Goal: Transaction & Acquisition: Book appointment/travel/reservation

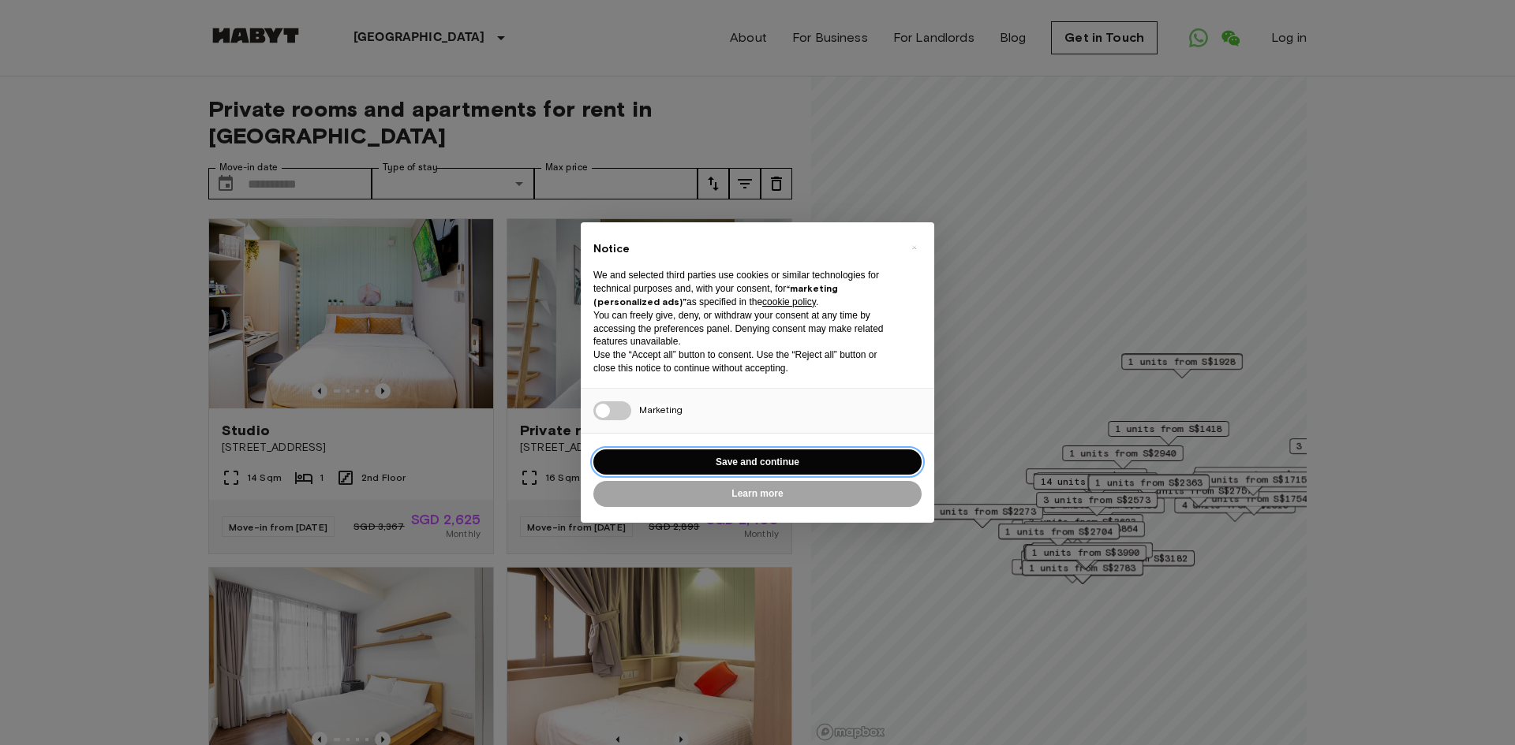
click at [707, 460] on button "Save and continue" at bounding box center [757, 463] width 328 height 26
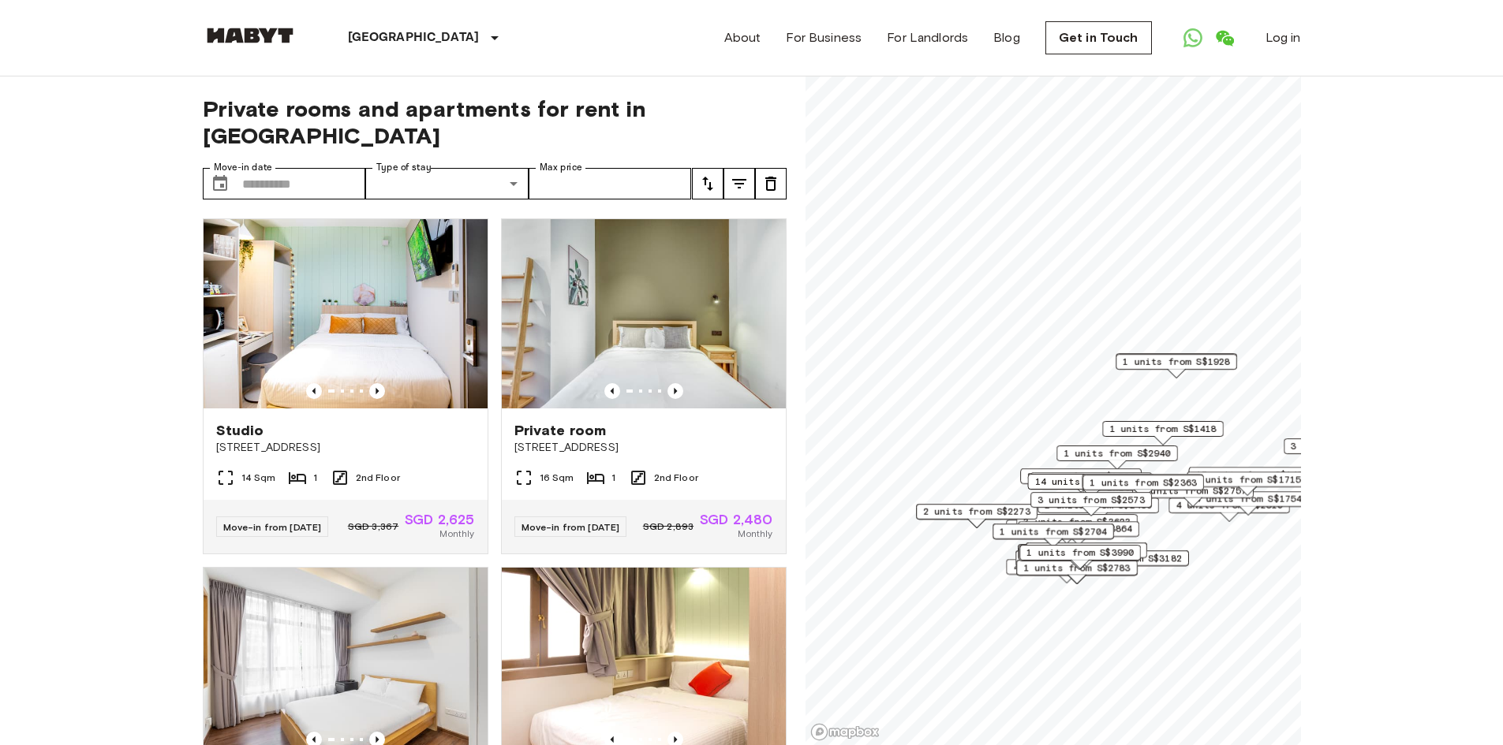
click at [727, 168] on button "tune" at bounding box center [739, 184] width 32 height 32
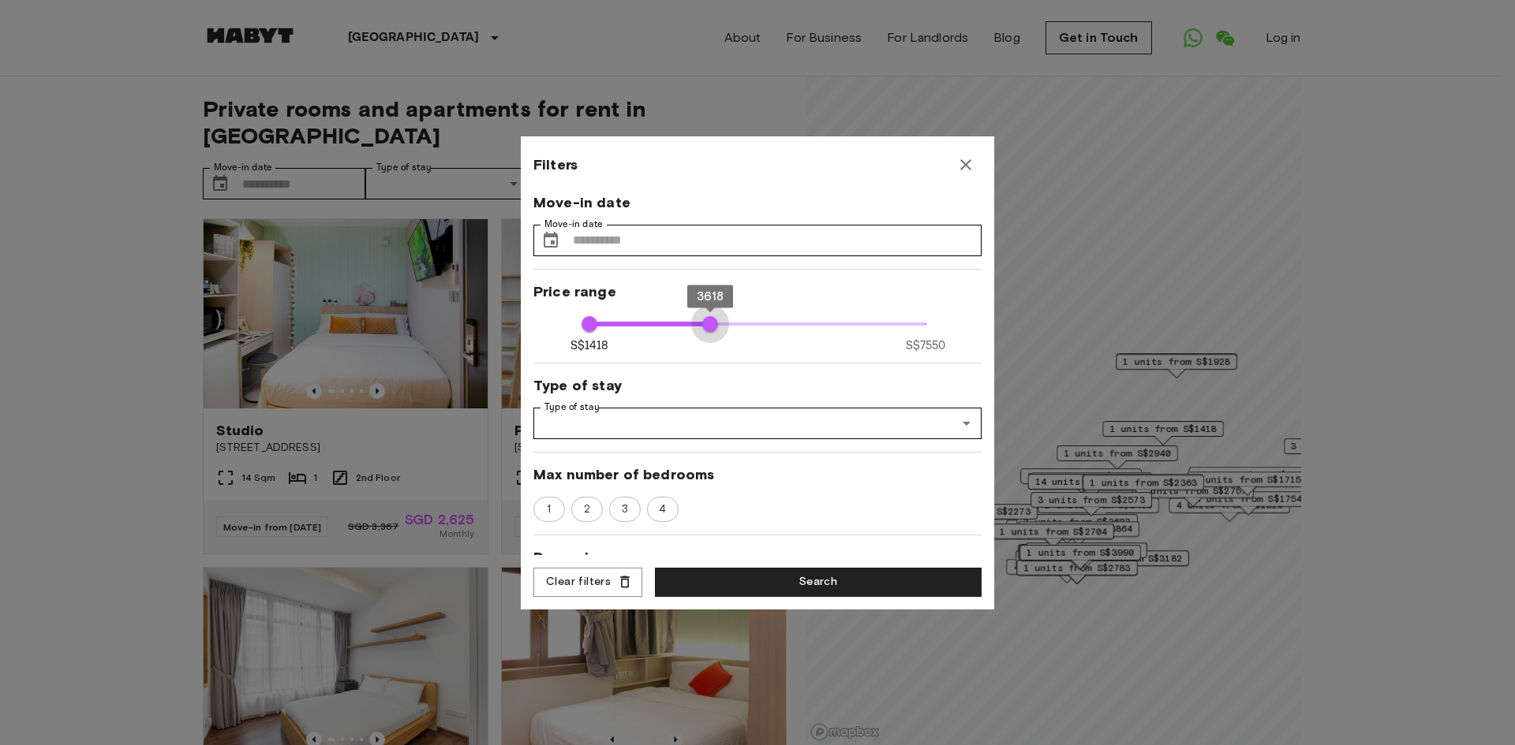
type input "****"
drag, startPoint x: 910, startPoint y: 323, endPoint x: 548, endPoint y: 325, distance: 362.1
click at [548, 325] on div "Move-in date Move-in date ​ Move-in date Price range S$1418 S$7550 1418 1418 Ty…" at bounding box center [757, 374] width 448 height 363
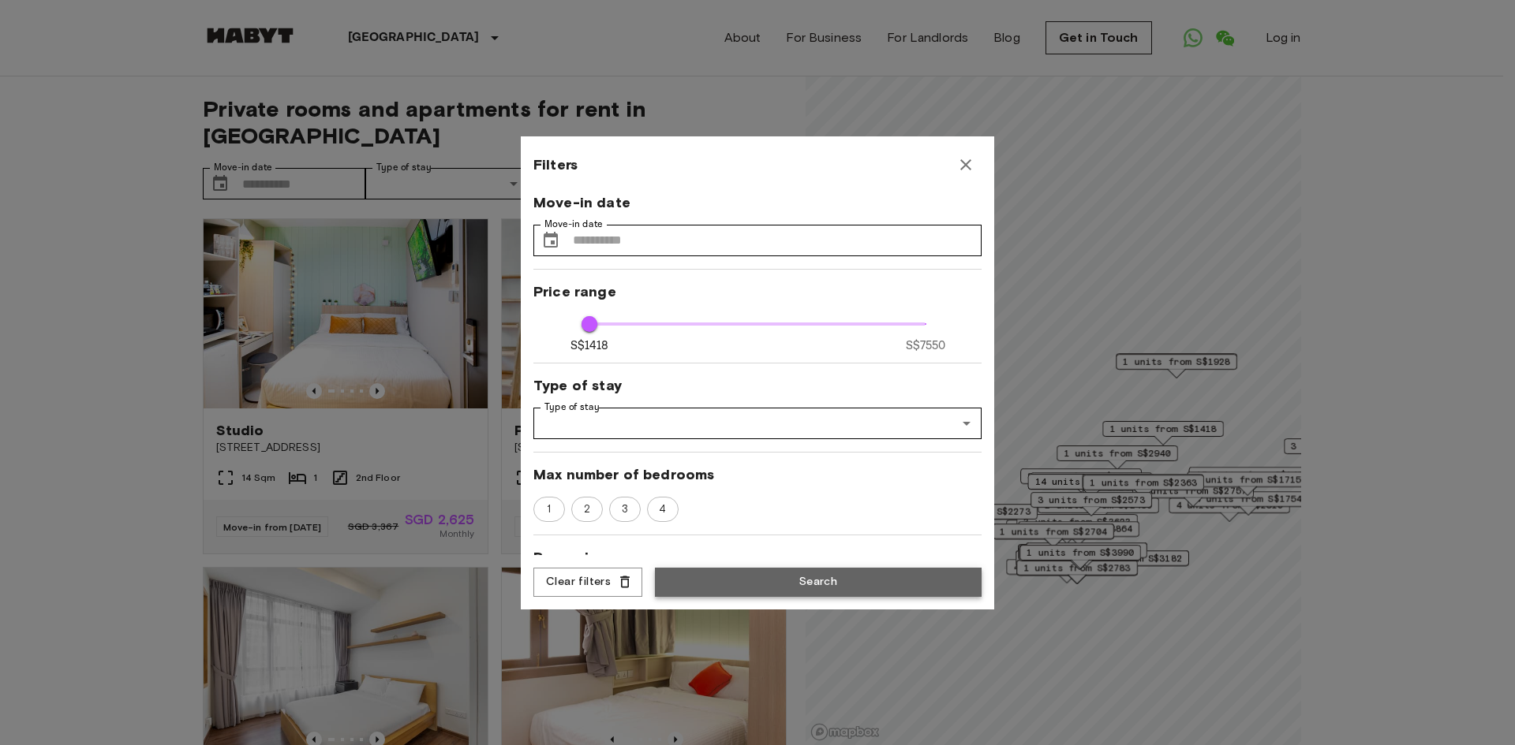
click at [811, 585] on button "Search" at bounding box center [818, 582] width 327 height 29
type input "****"
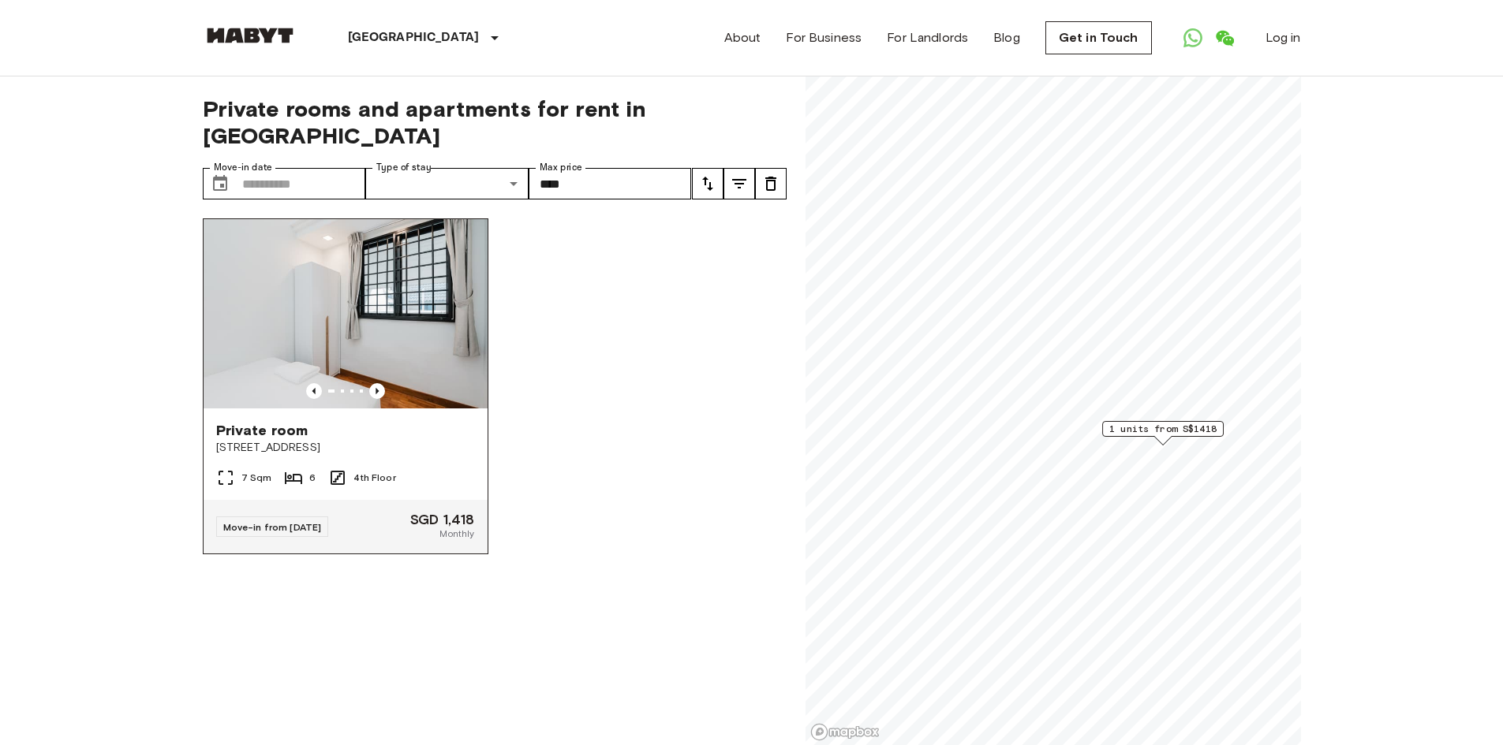
click at [408, 271] on img at bounding box center [346, 313] width 284 height 189
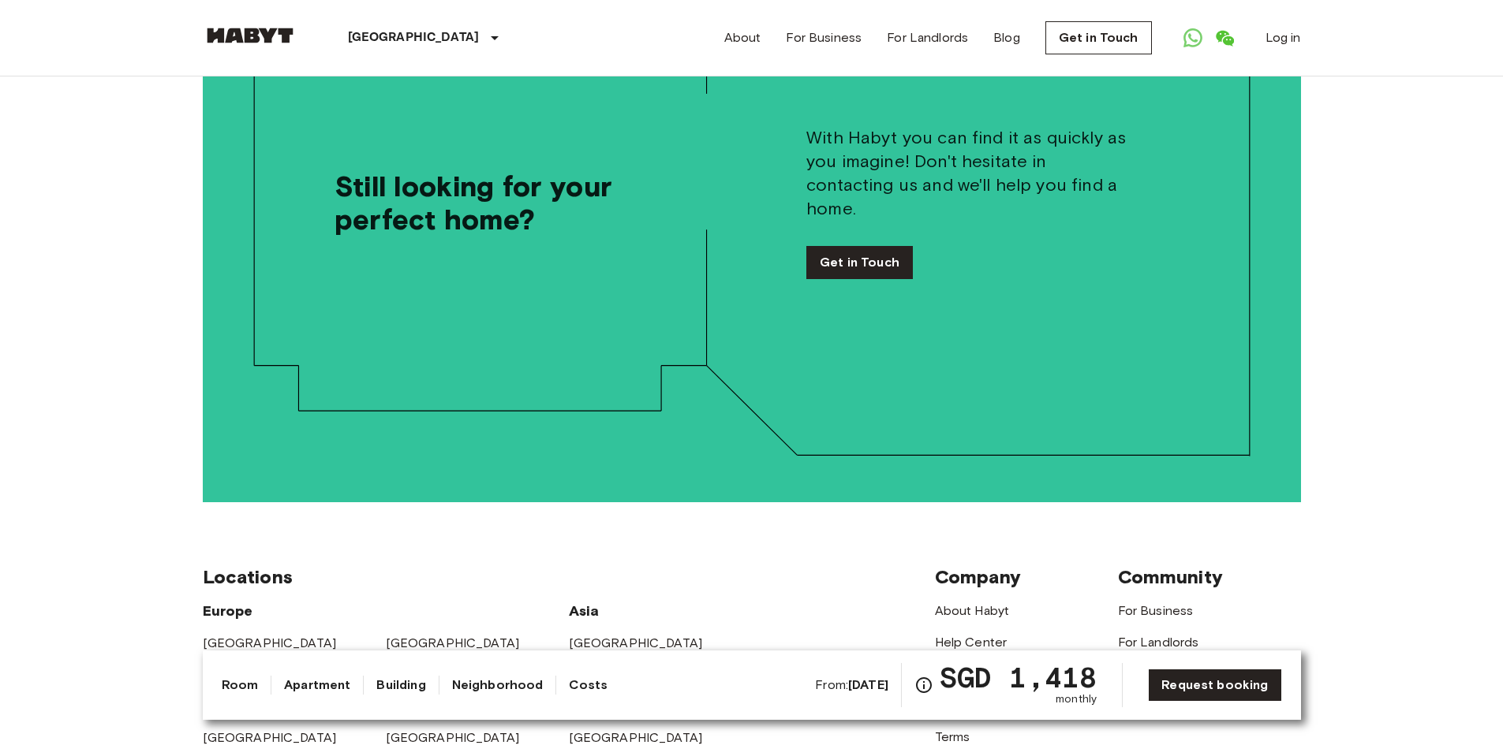
scroll to position [4178, 0]
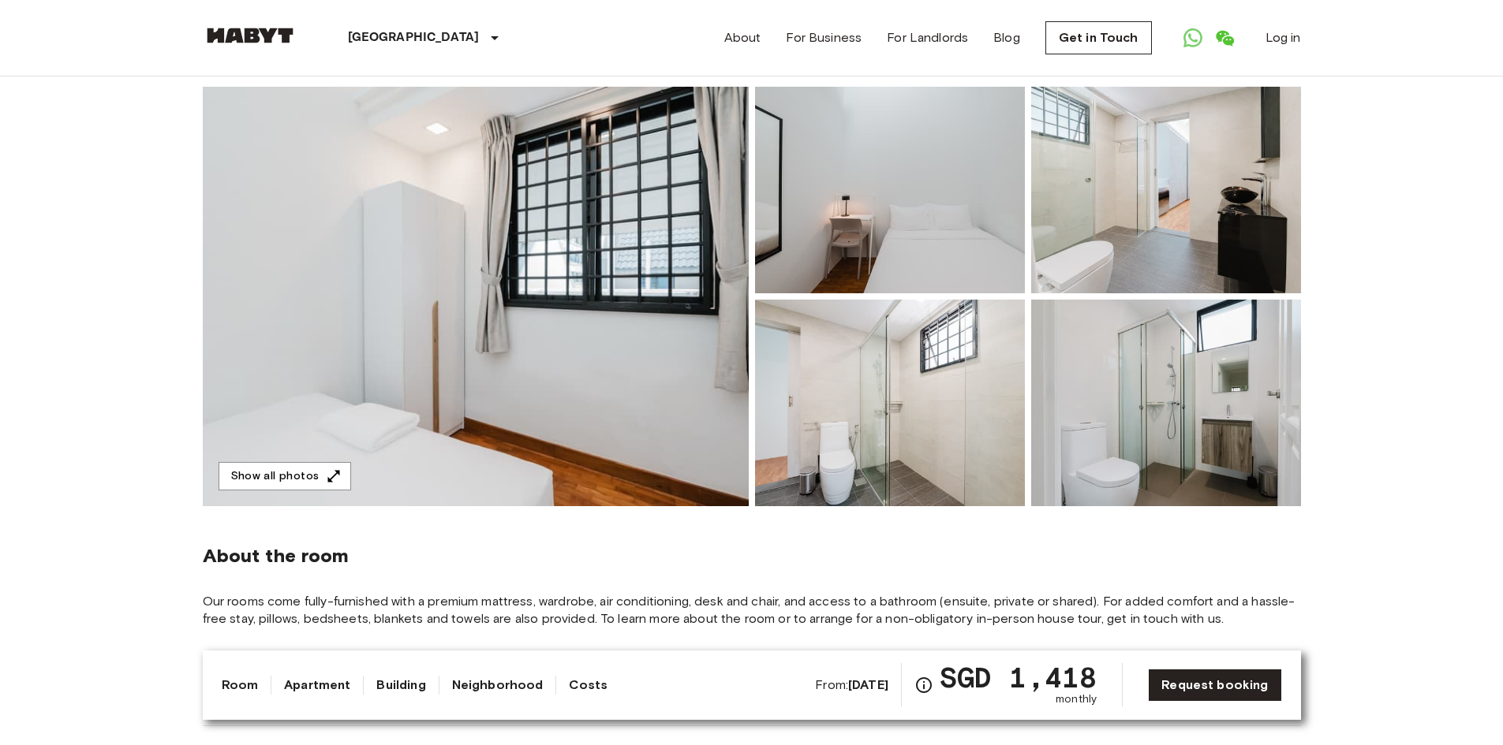
scroll to position [0, 0]
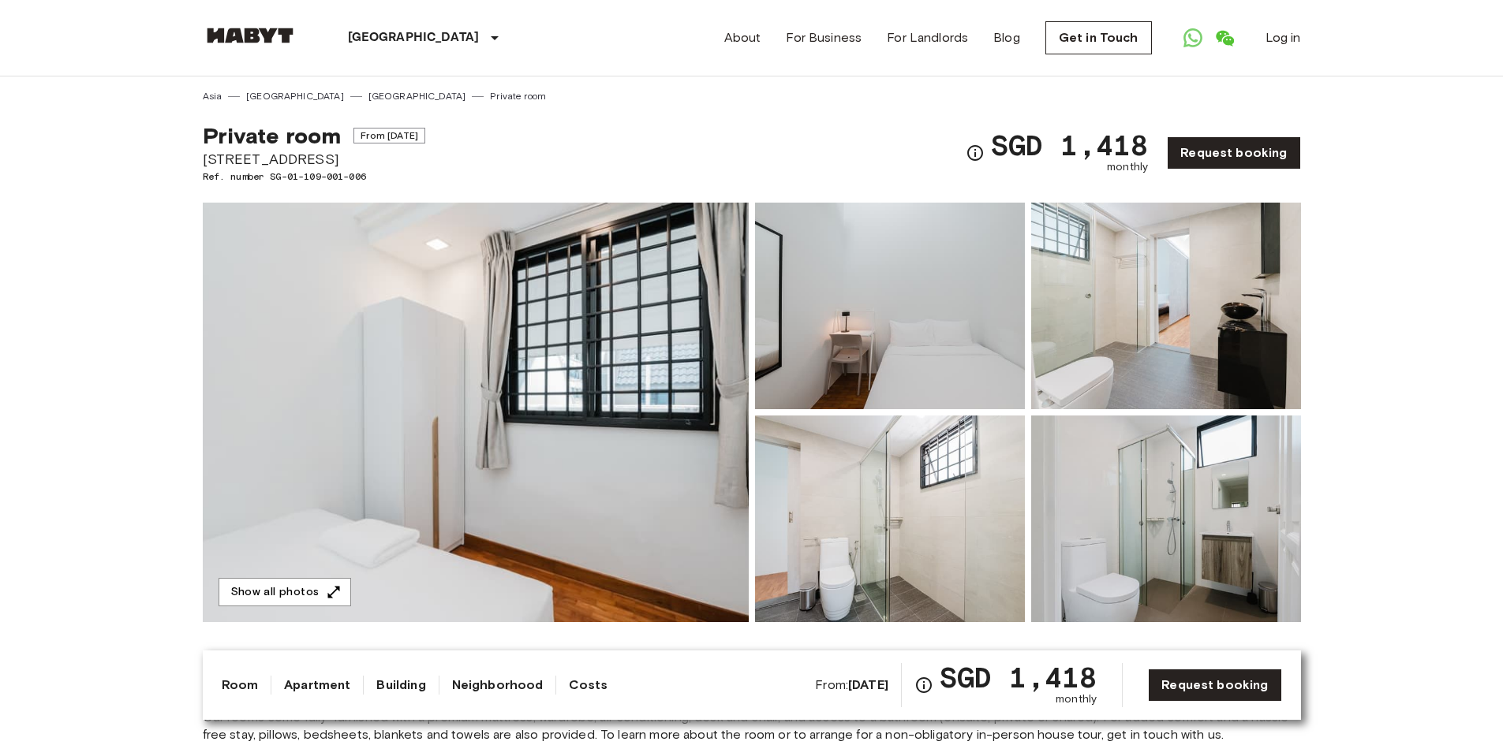
click at [905, 241] on img at bounding box center [890, 306] width 270 height 207
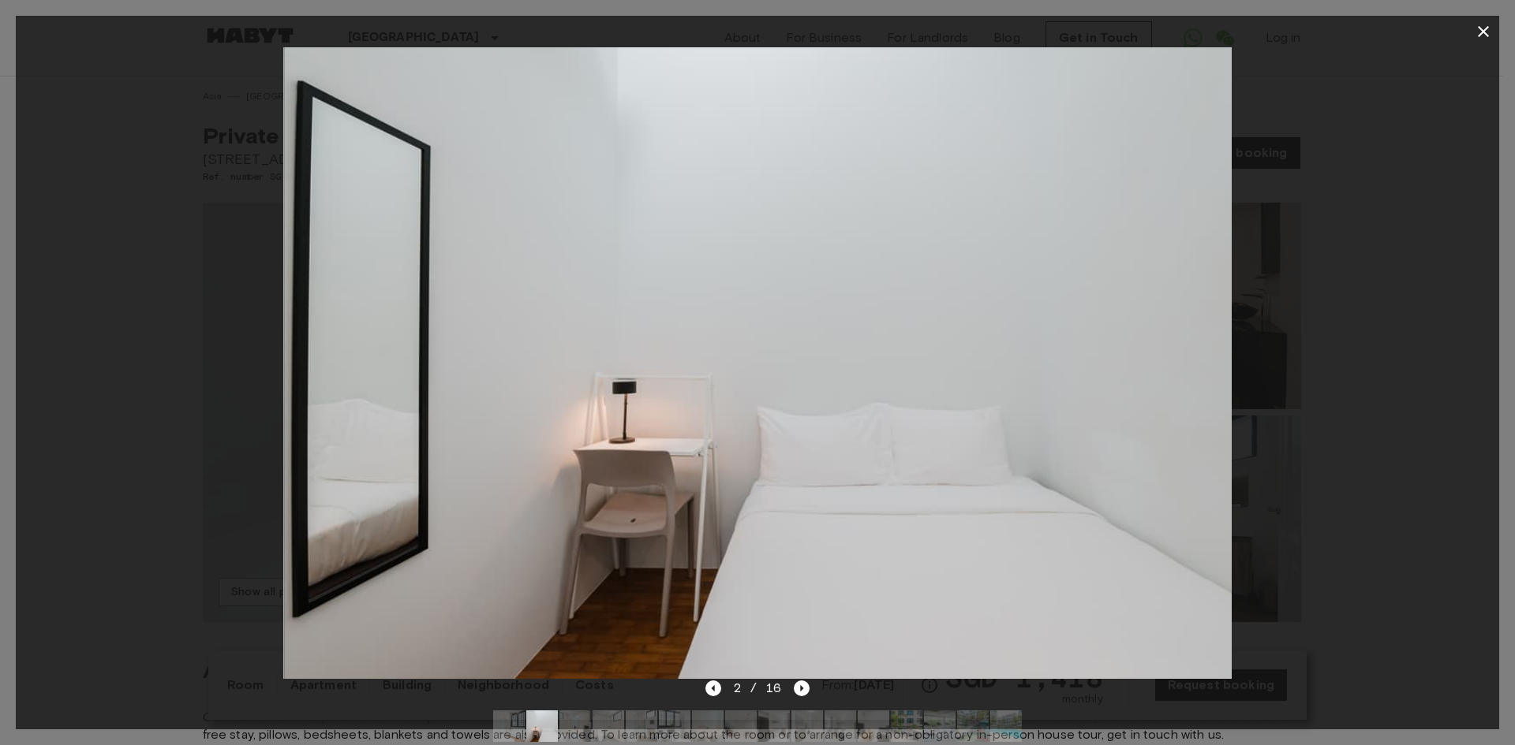
click at [1358, 372] on div at bounding box center [757, 363] width 1483 height 632
click at [796, 687] on icon "Next image" at bounding box center [802, 689] width 16 height 16
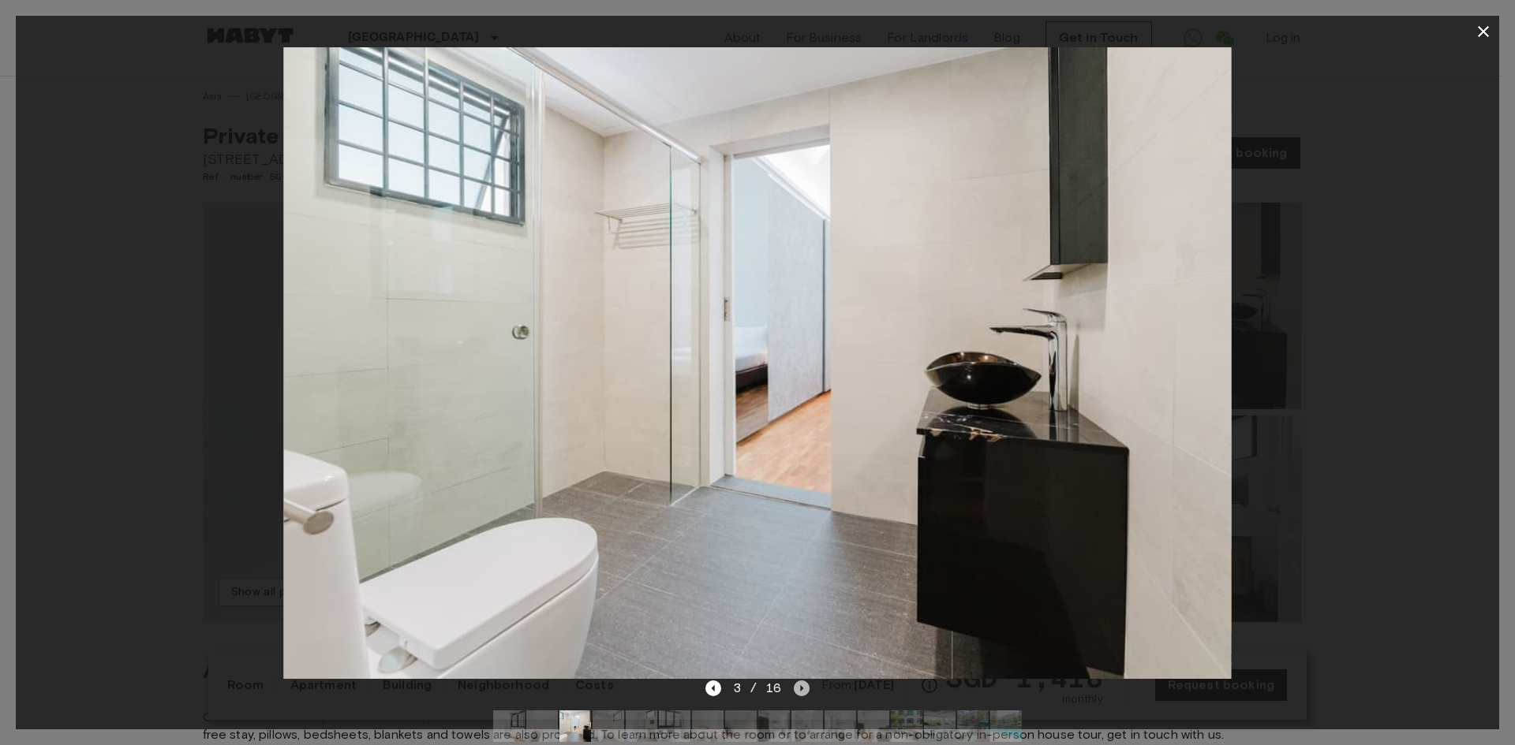
click at [796, 687] on icon "Next image" at bounding box center [802, 689] width 16 height 16
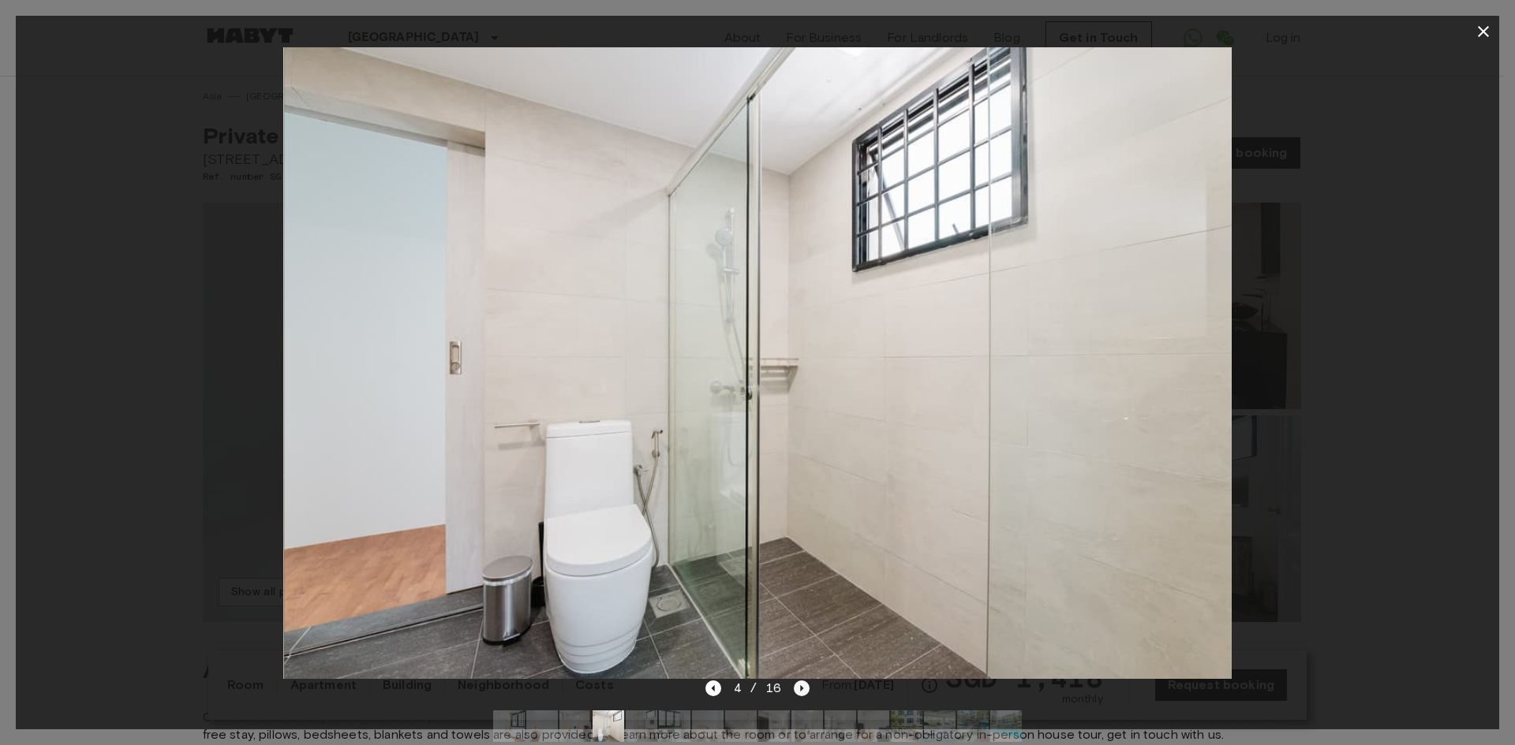
click at [796, 687] on icon "Next image" at bounding box center [802, 689] width 16 height 16
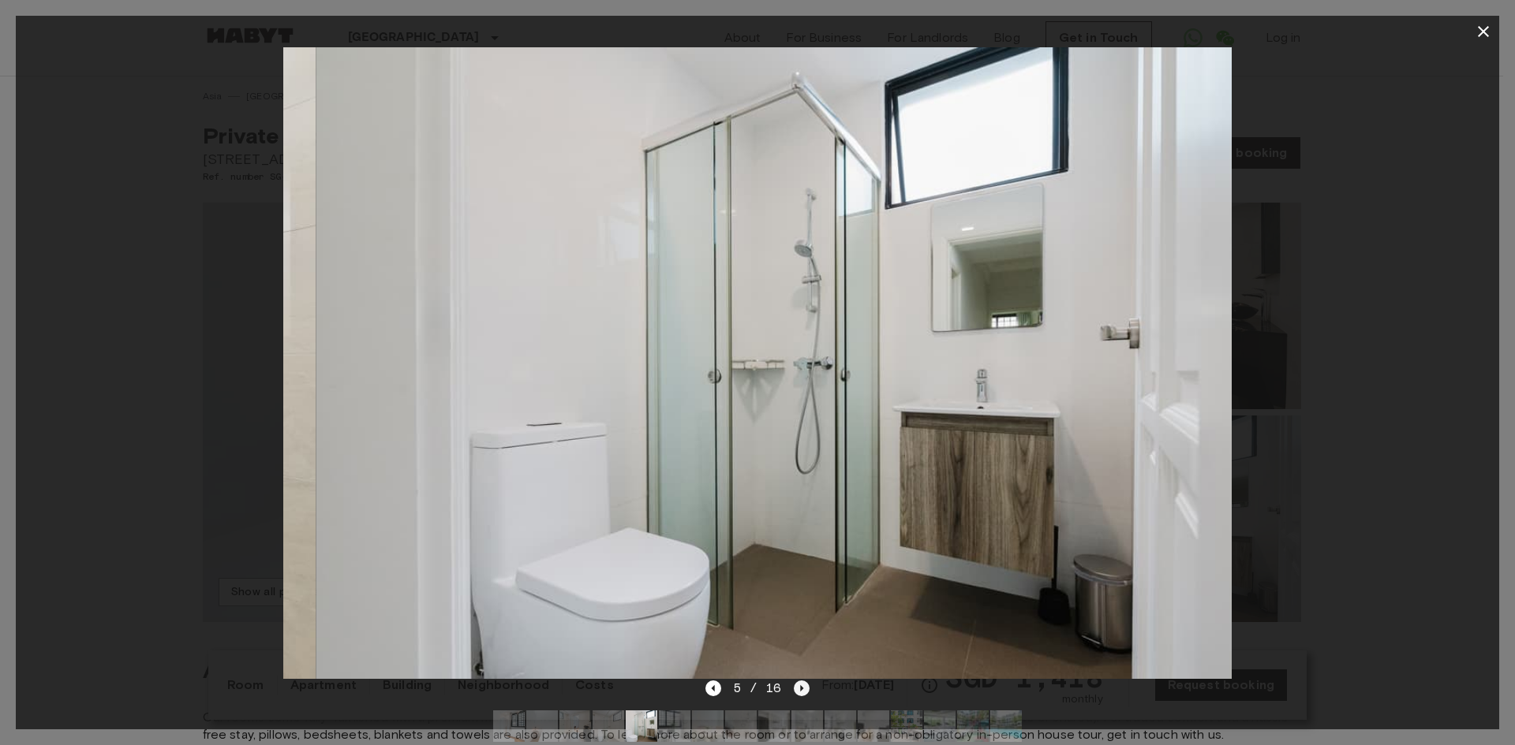
click at [796, 687] on icon "Next image" at bounding box center [802, 689] width 16 height 16
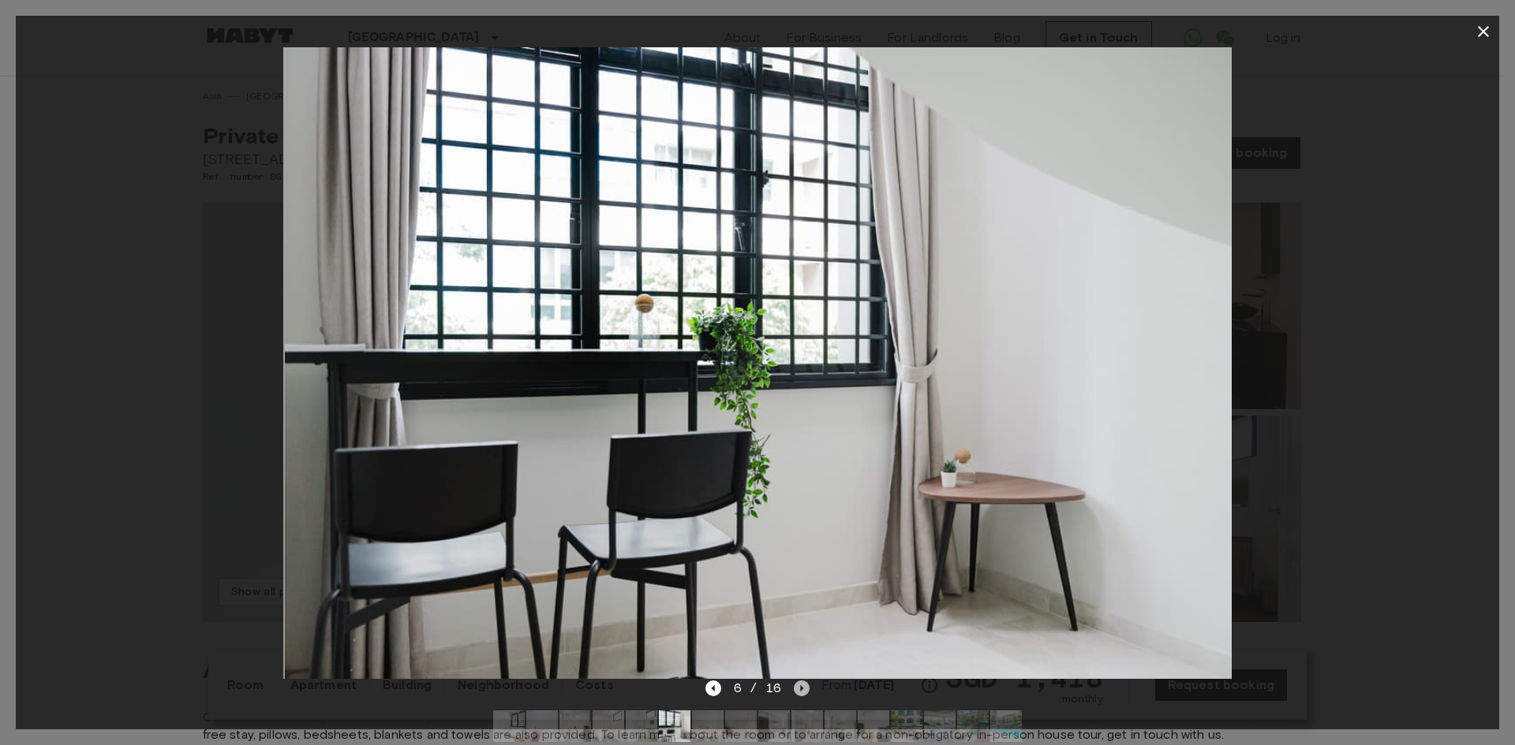
click at [796, 687] on icon "Next image" at bounding box center [802, 689] width 16 height 16
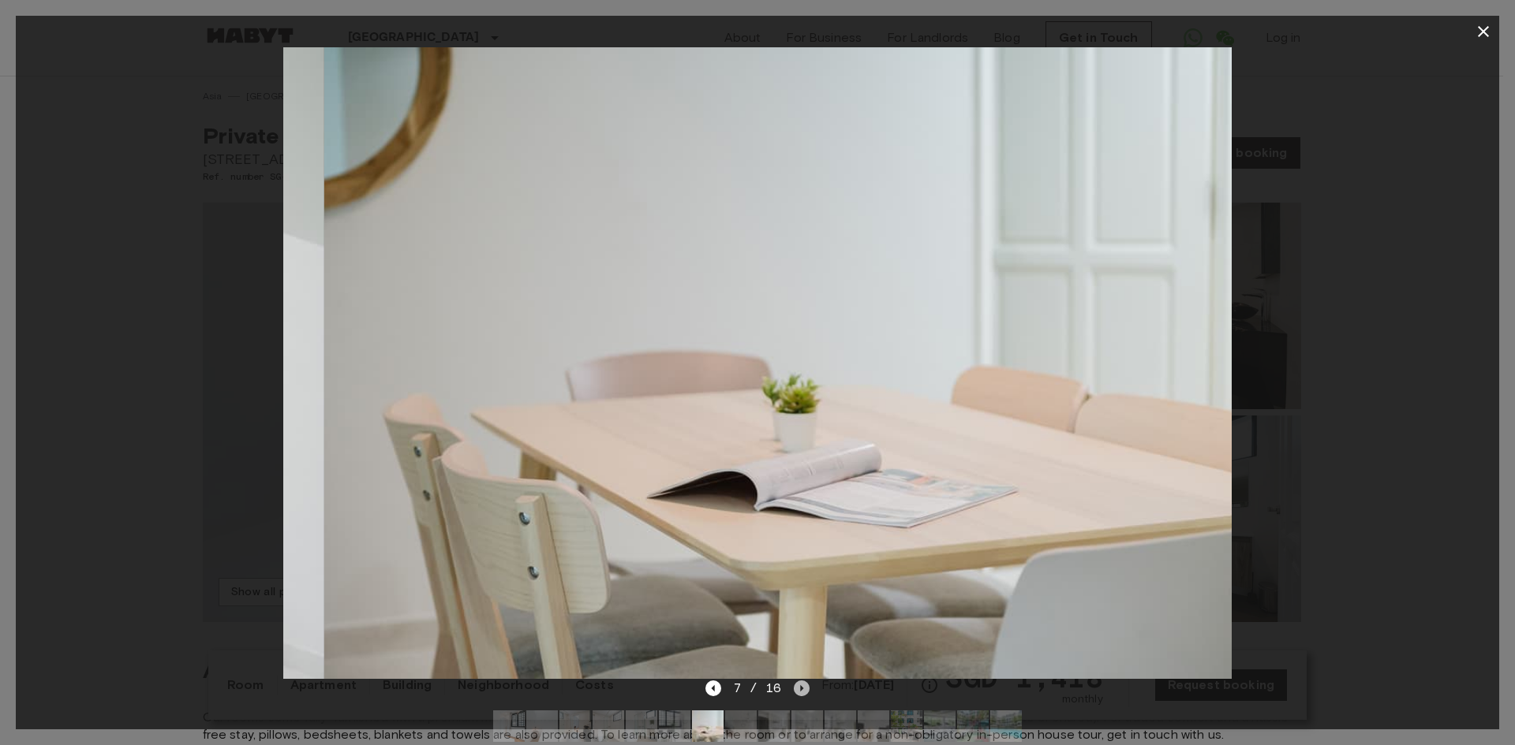
click at [796, 687] on icon "Next image" at bounding box center [802, 689] width 16 height 16
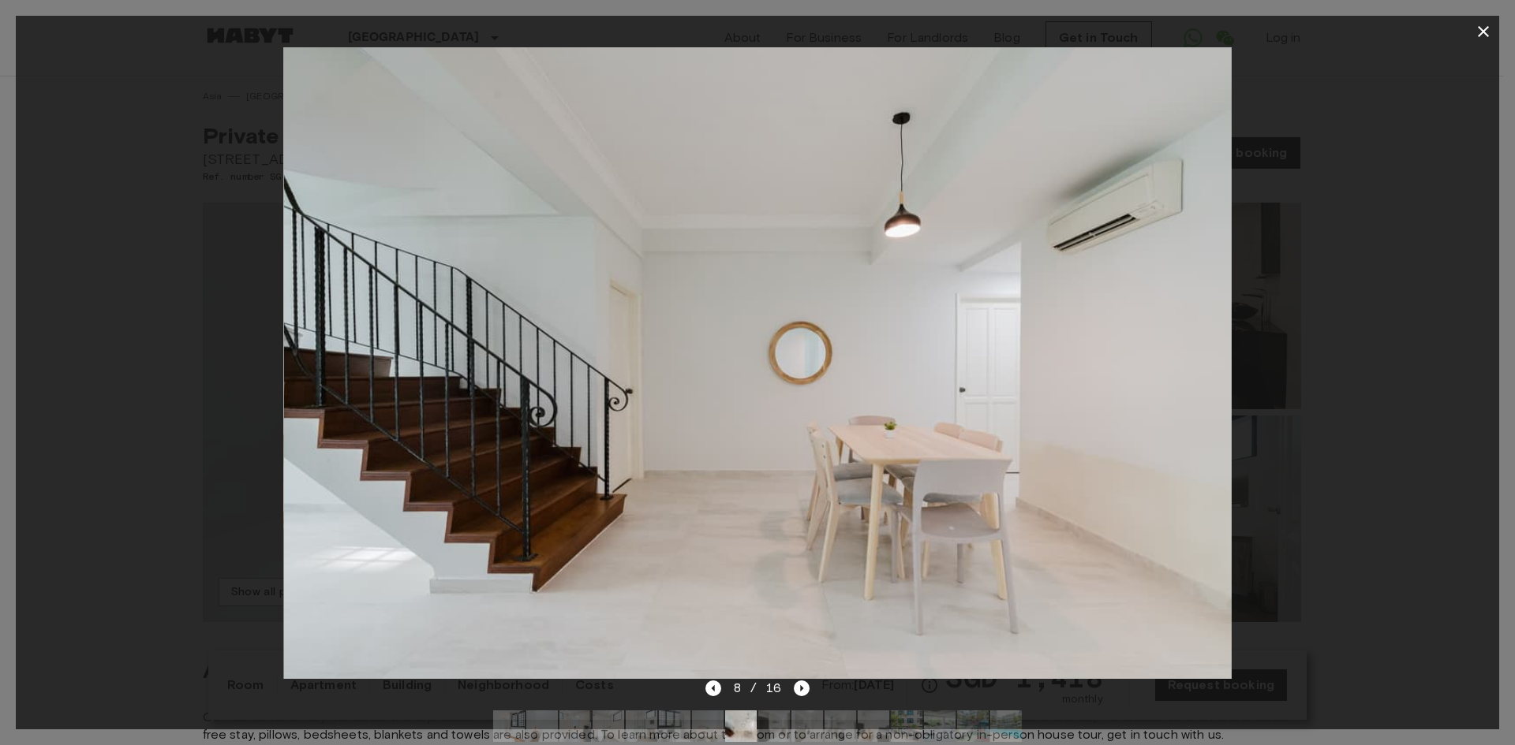
click at [1481, 32] on icon "button" at bounding box center [1483, 31] width 19 height 19
